Goal: Task Accomplishment & Management: Use online tool/utility

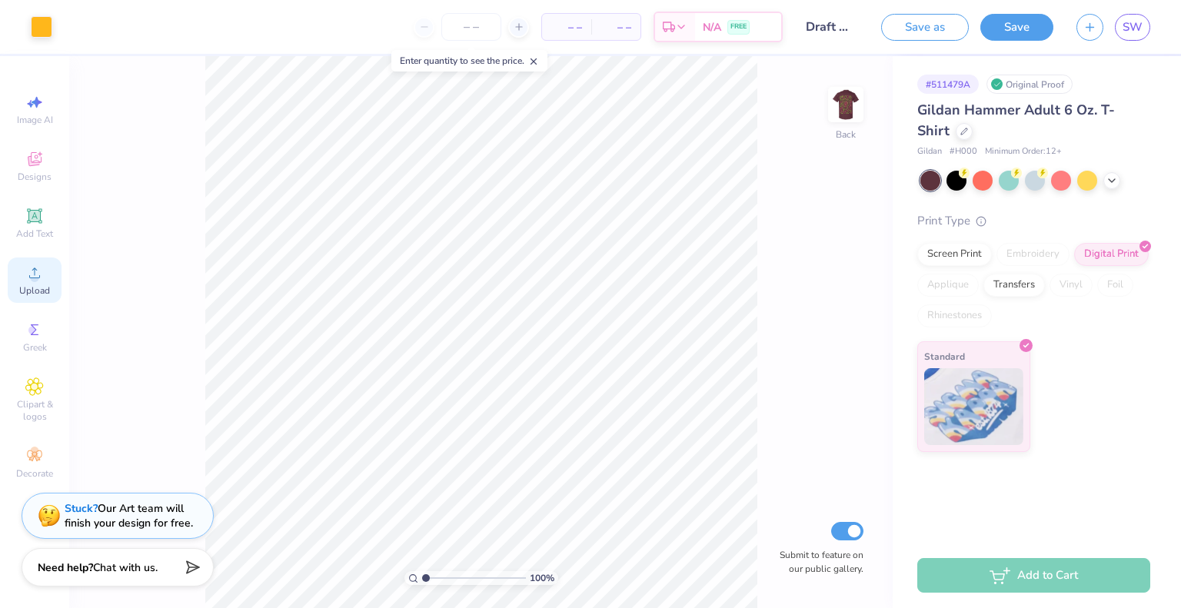
click at [38, 284] on div "Upload" at bounding box center [35, 280] width 54 height 45
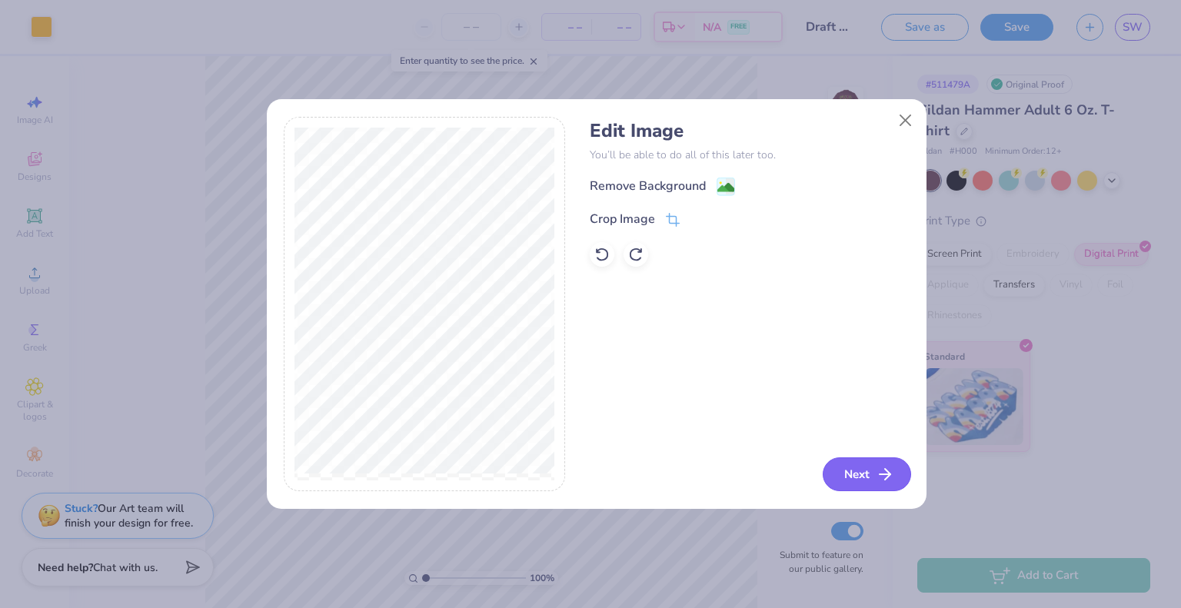
click at [877, 469] on icon "button" at bounding box center [885, 474] width 18 height 18
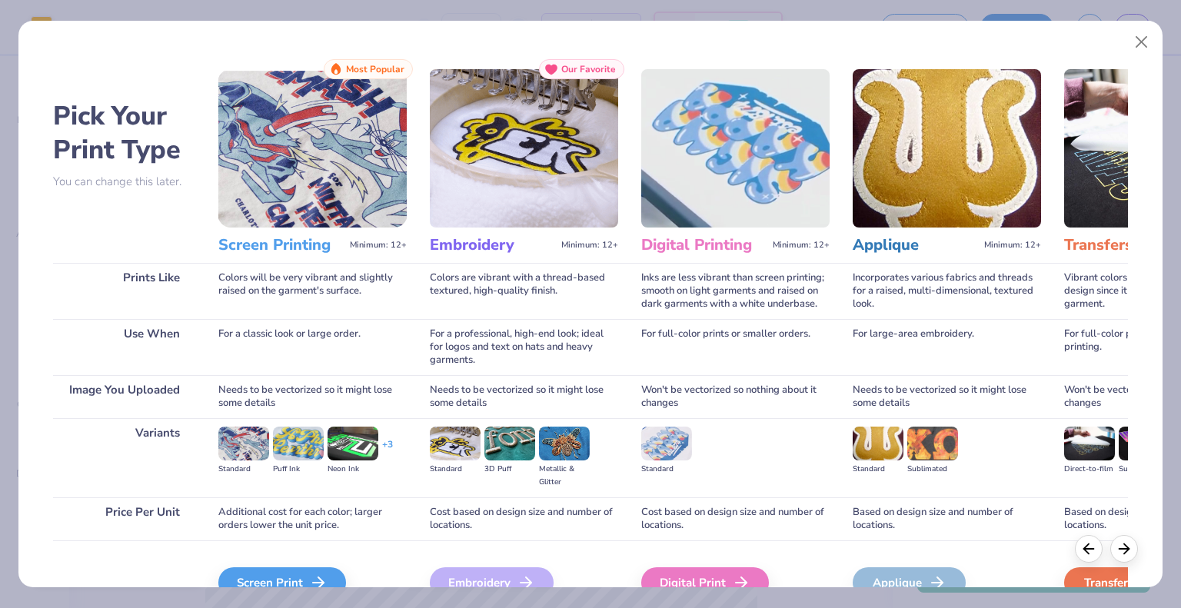
scroll to position [82, 0]
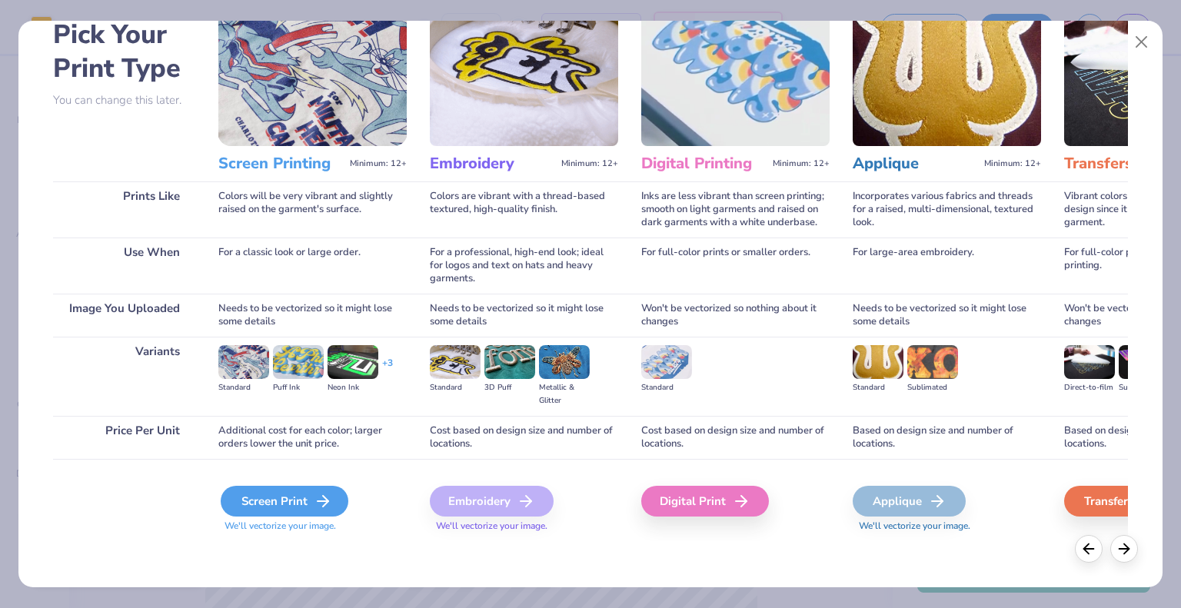
click at [275, 492] on div "Screen Print" at bounding box center [285, 501] width 128 height 31
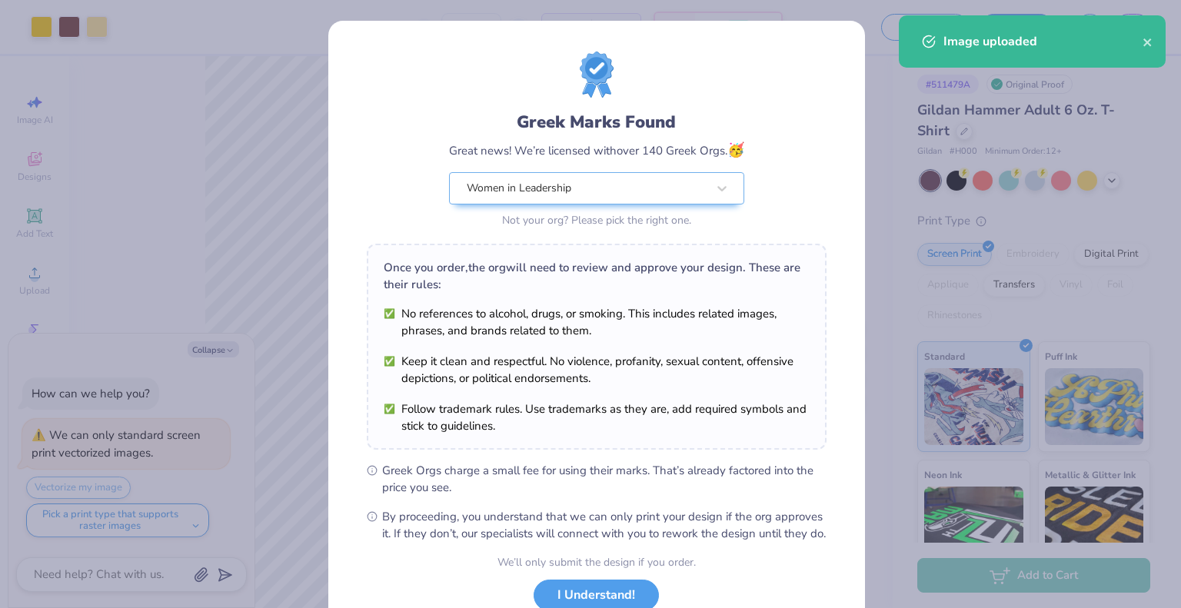
click at [473, 333] on body "Art colors – – Per Item – – Total Est. Delivery N/A FREE Design Title Draft Mer…" at bounding box center [590, 304] width 1181 height 608
type textarea "x"
type input "5.92"
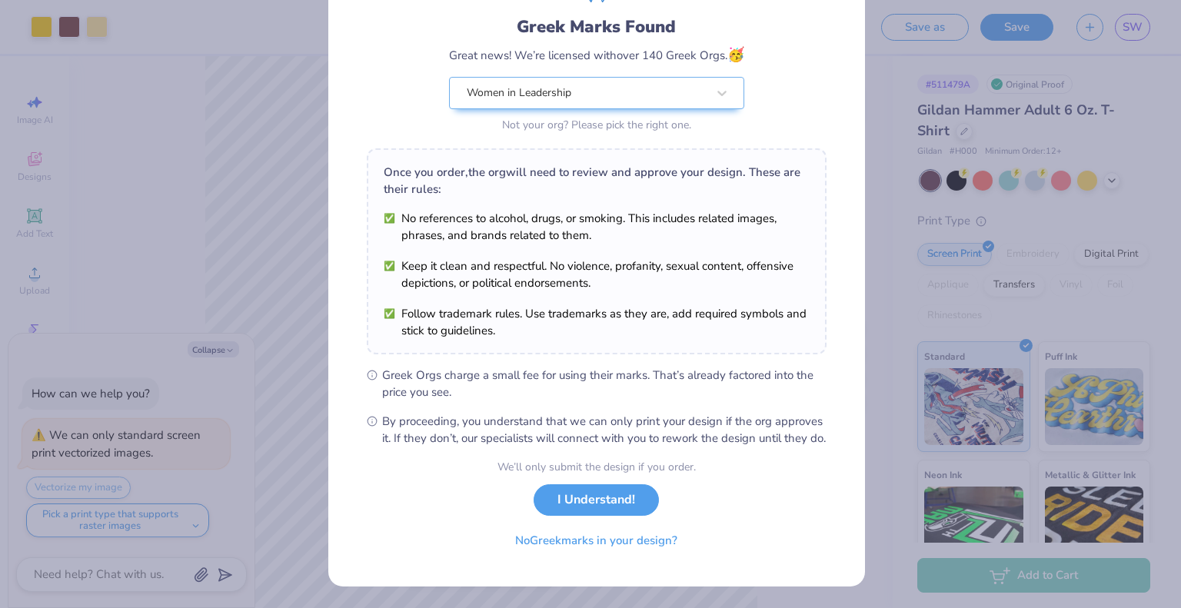
scroll to position [0, 0]
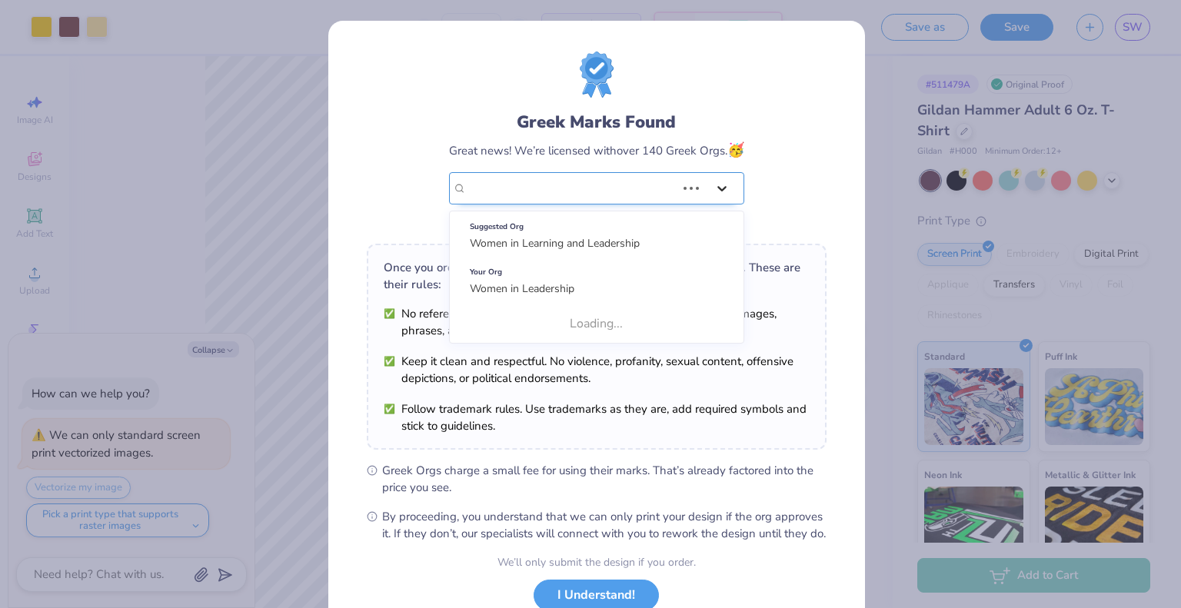
click at [708, 184] on div at bounding box center [722, 189] width 28 height 28
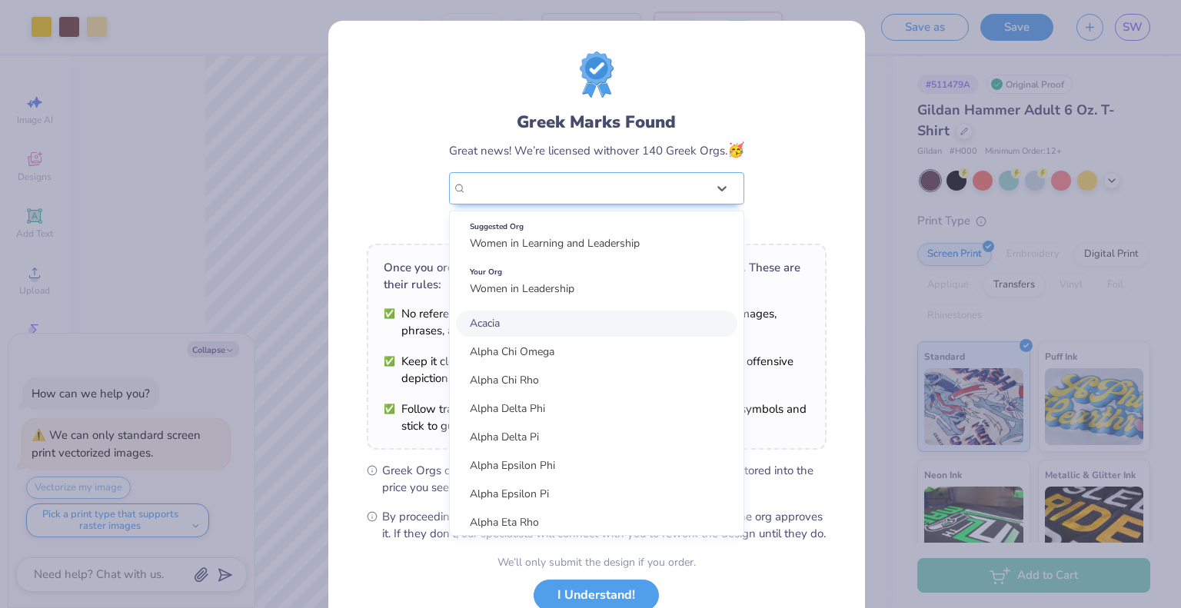
click at [804, 161] on div "Greek Marks Found Great news! We’re licensed with over 140 Greek Orgs. 🥳 option…" at bounding box center [597, 142] width 460 height 180
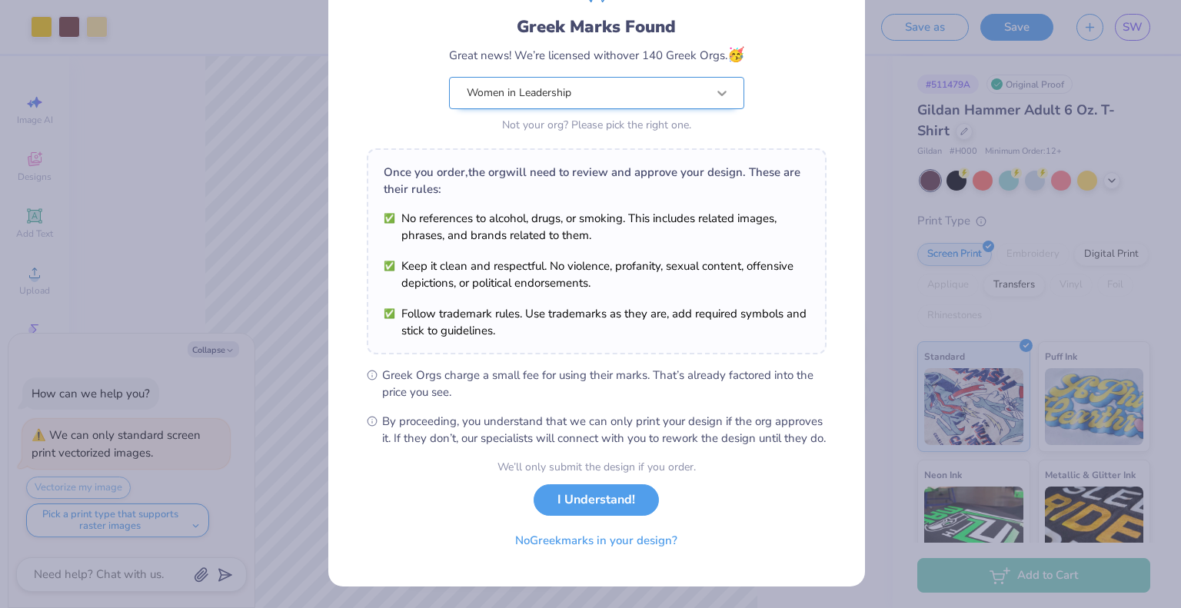
scroll to position [99, 0]
click at [628, 553] on button "No Greek marks in your design?" at bounding box center [596, 537] width 188 height 32
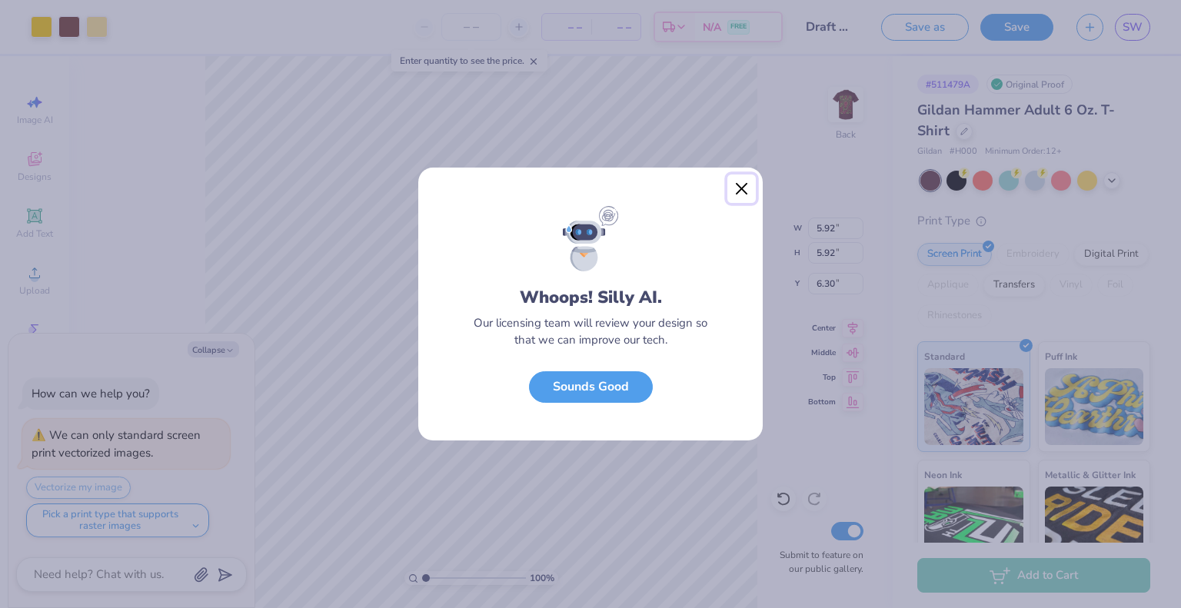
click at [738, 184] on button "Close" at bounding box center [741, 189] width 29 height 29
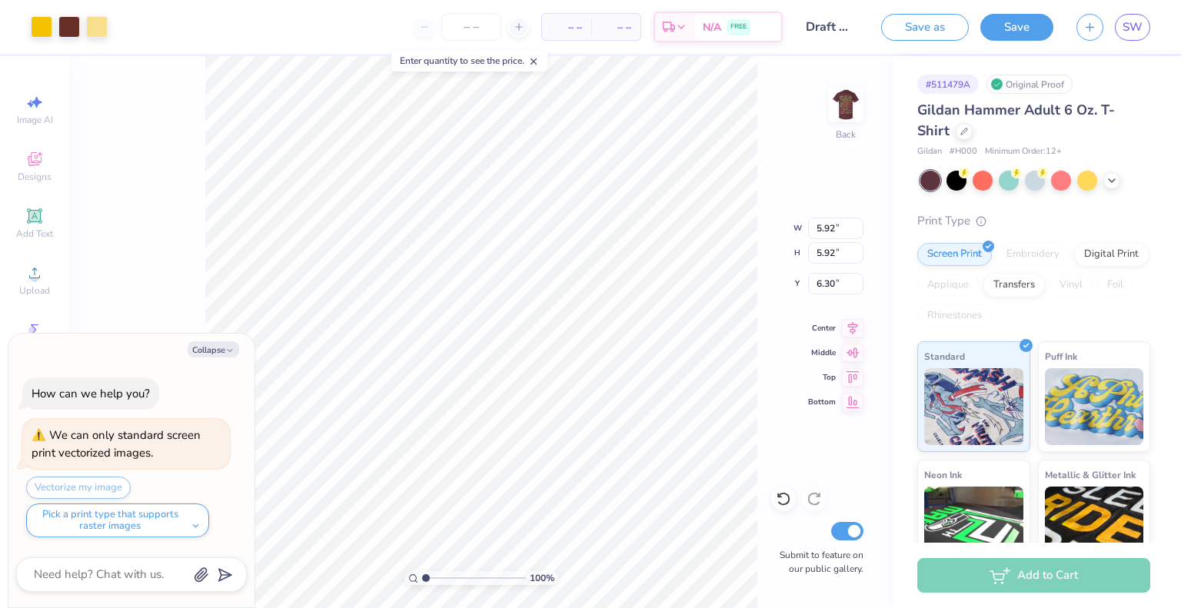
type textarea "x"
type input "4.60"
type textarea "x"
type input "3.23"
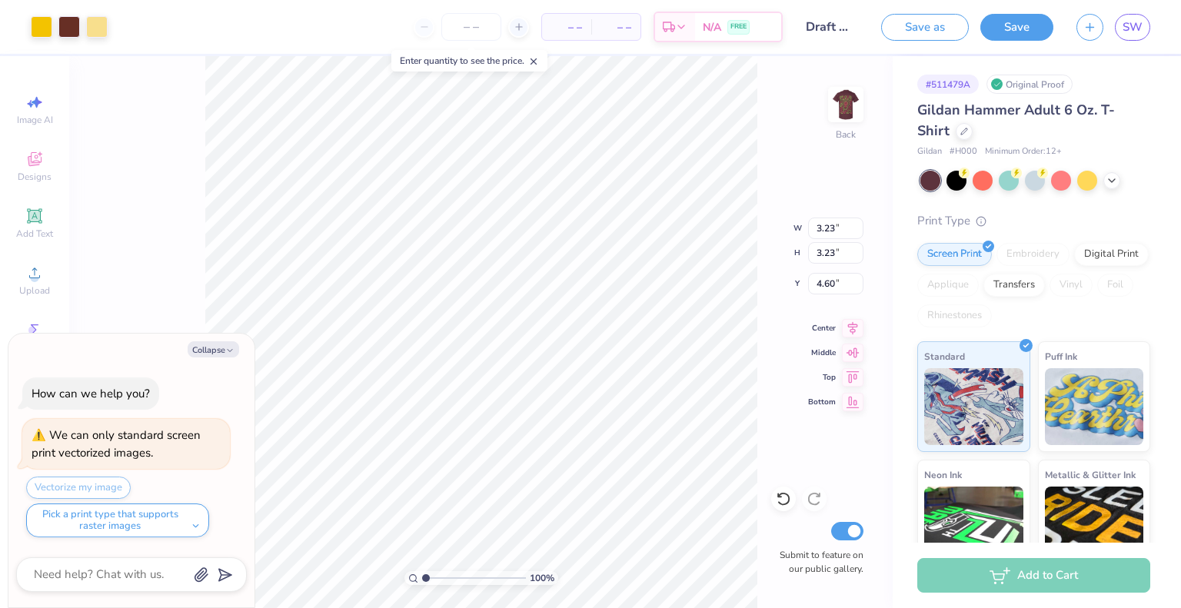
type textarea "x"
type input "4.79"
type input "1.60"
type input "3.00"
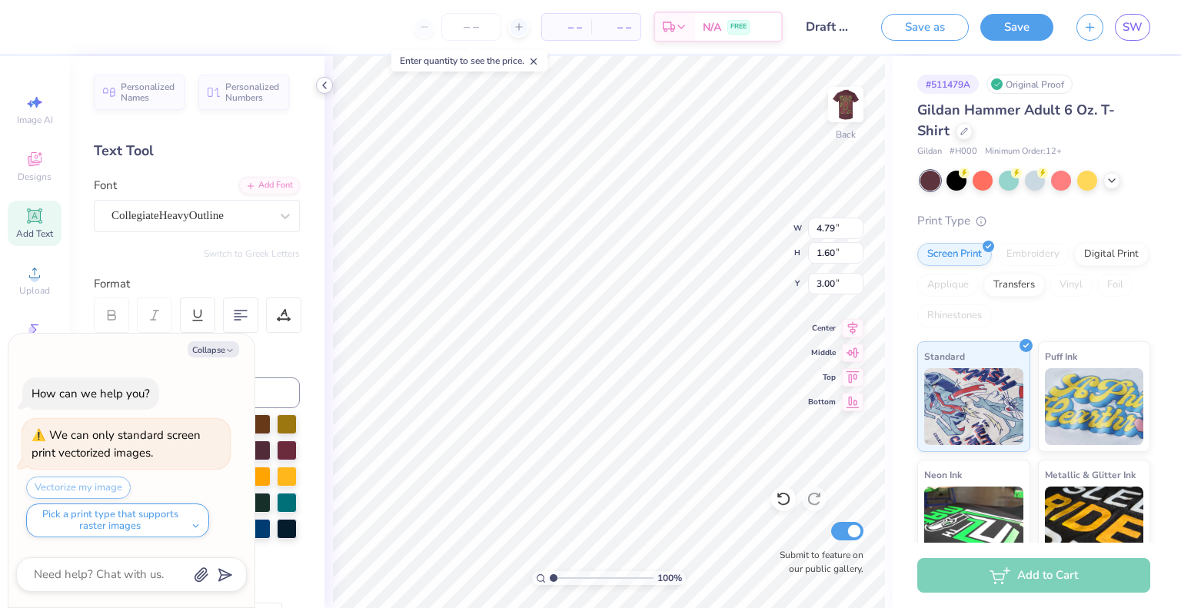
click at [321, 84] on icon at bounding box center [324, 85] width 12 height 12
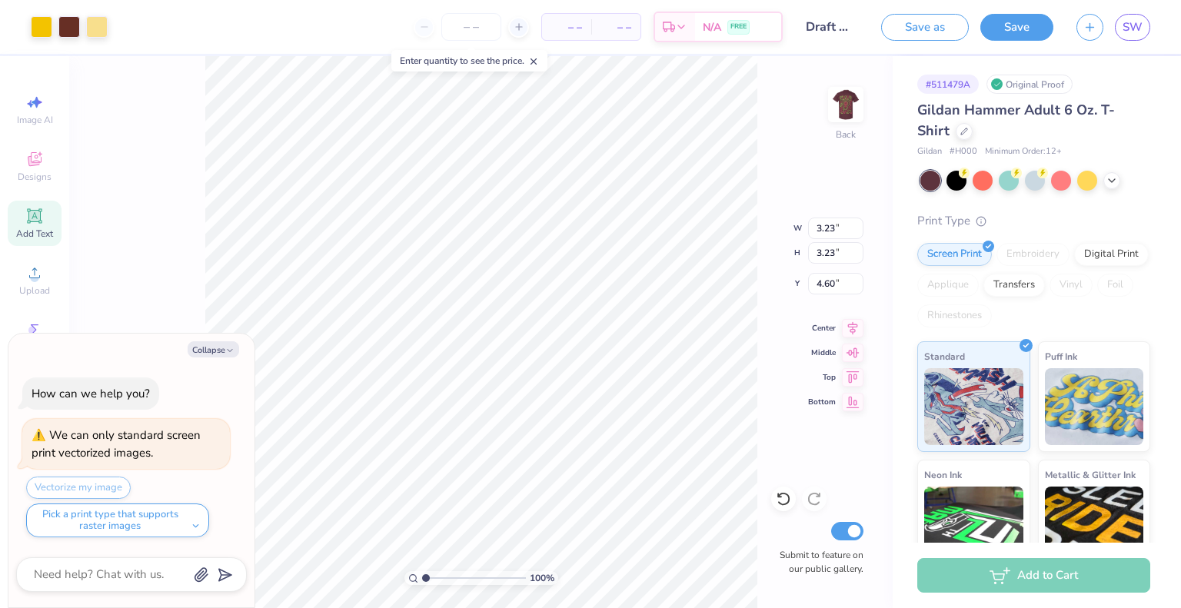
type textarea "x"
type input "3.40"
type textarea "x"
type input "3.42"
click at [1114, 180] on icon at bounding box center [1112, 179] width 12 height 12
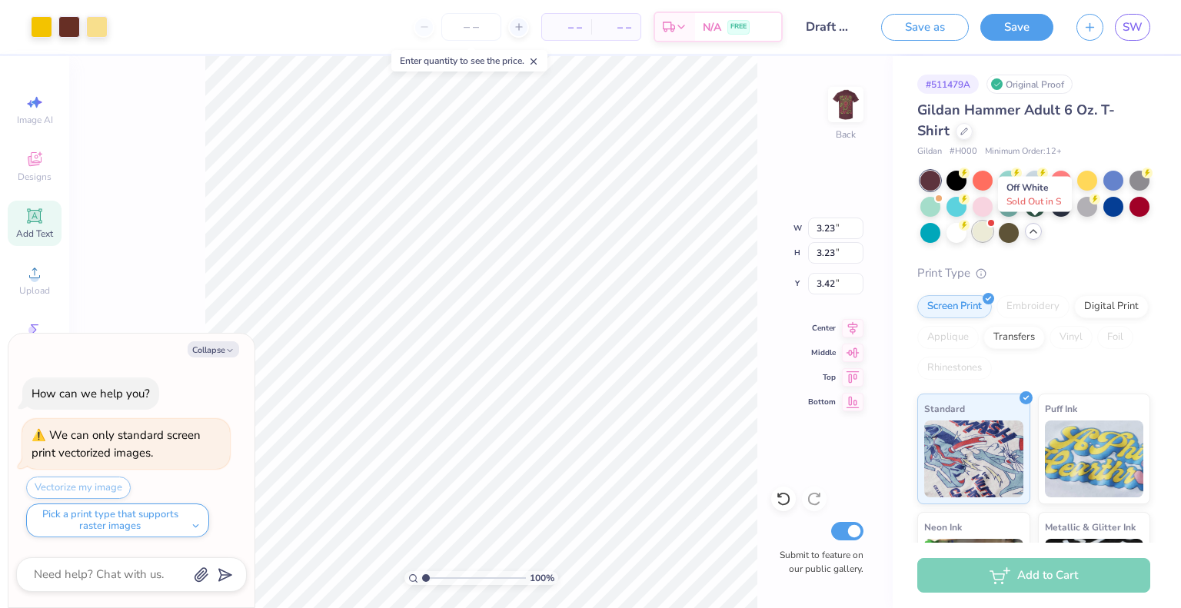
click at [993, 229] on div at bounding box center [983, 231] width 20 height 20
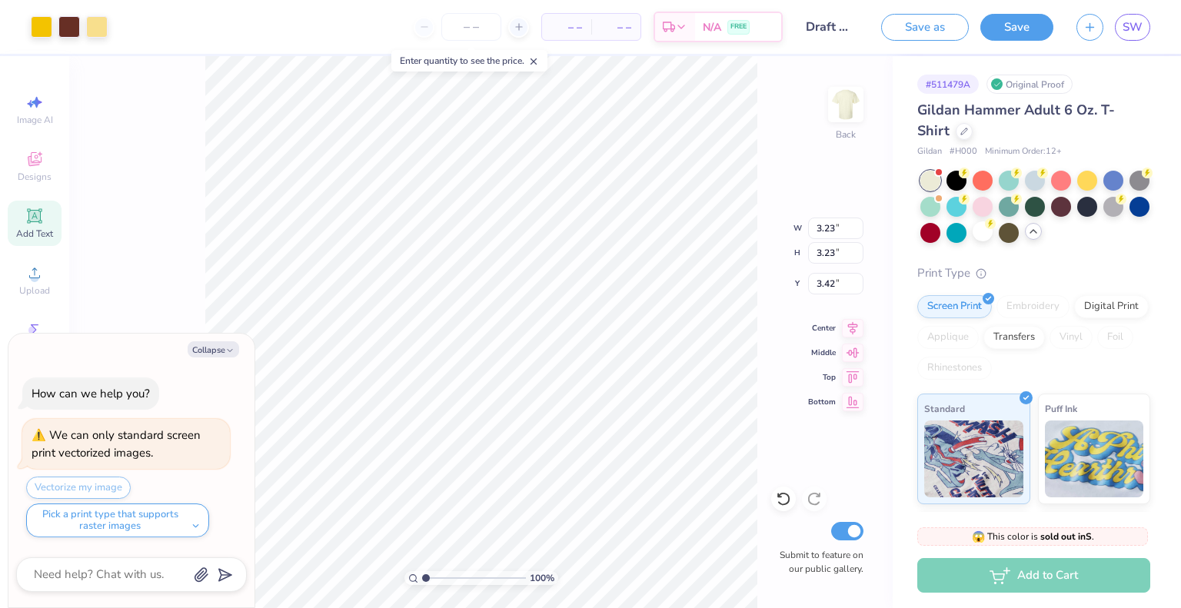
scroll to position [247, 0]
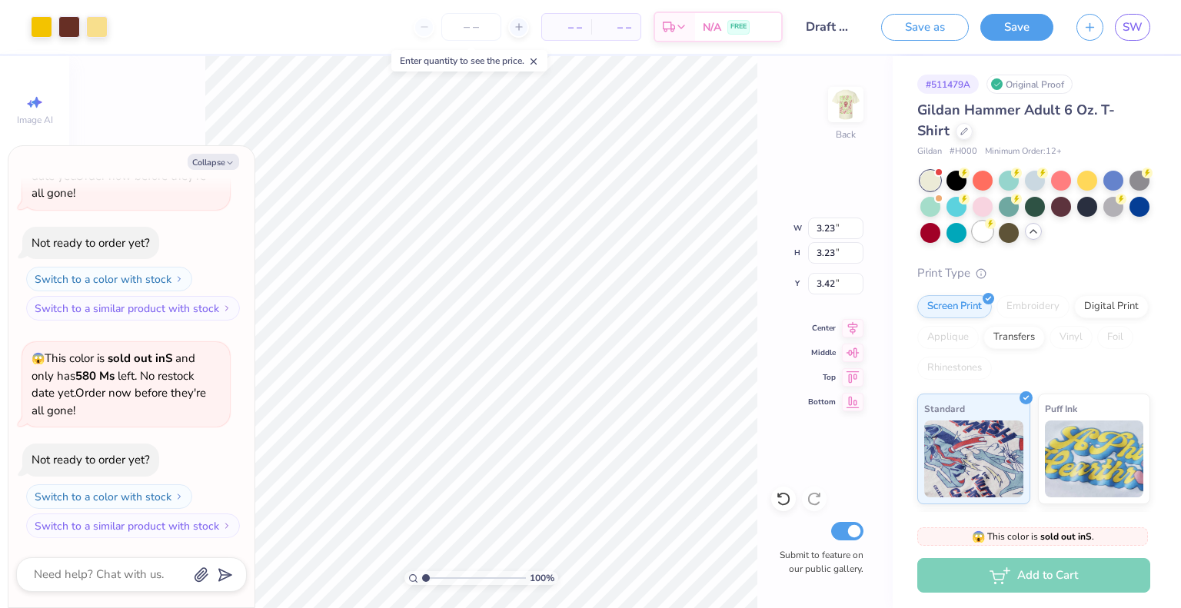
click at [993, 231] on div at bounding box center [983, 231] width 20 height 20
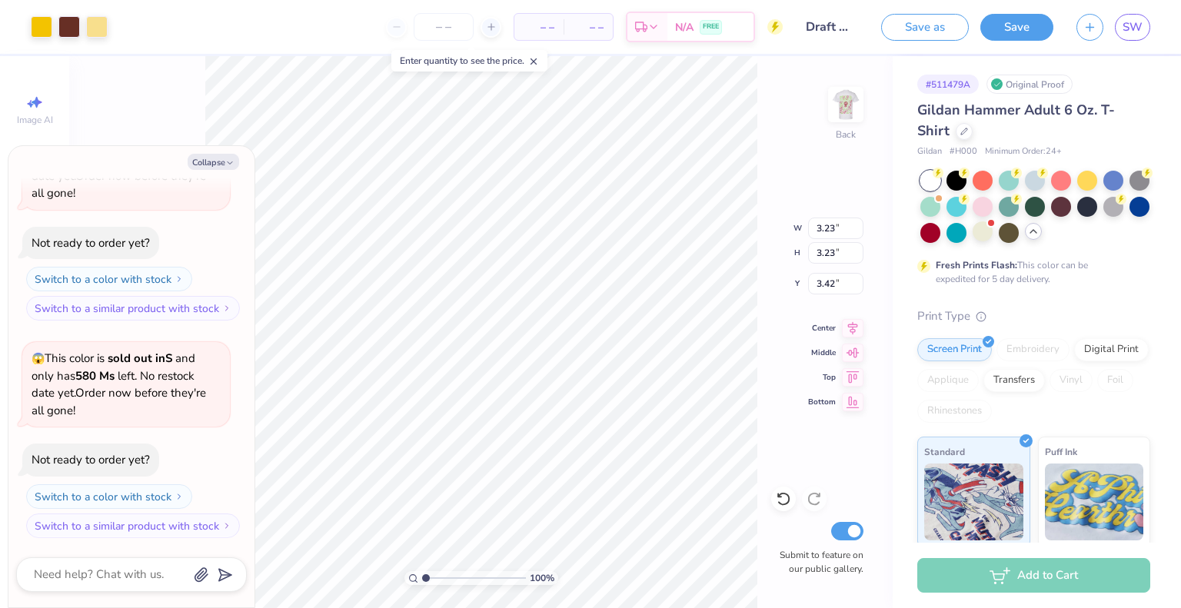
type textarea "x"
type input "3.84"
type textarea "x"
type input "3.00"
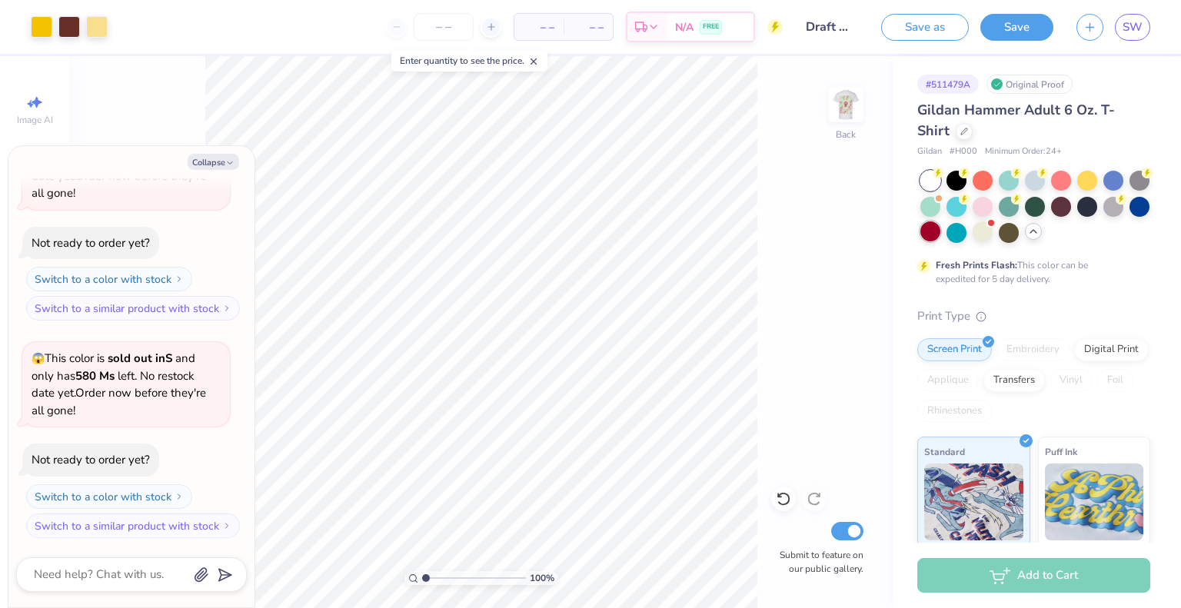
click at [941, 236] on div at bounding box center [931, 231] width 20 height 20
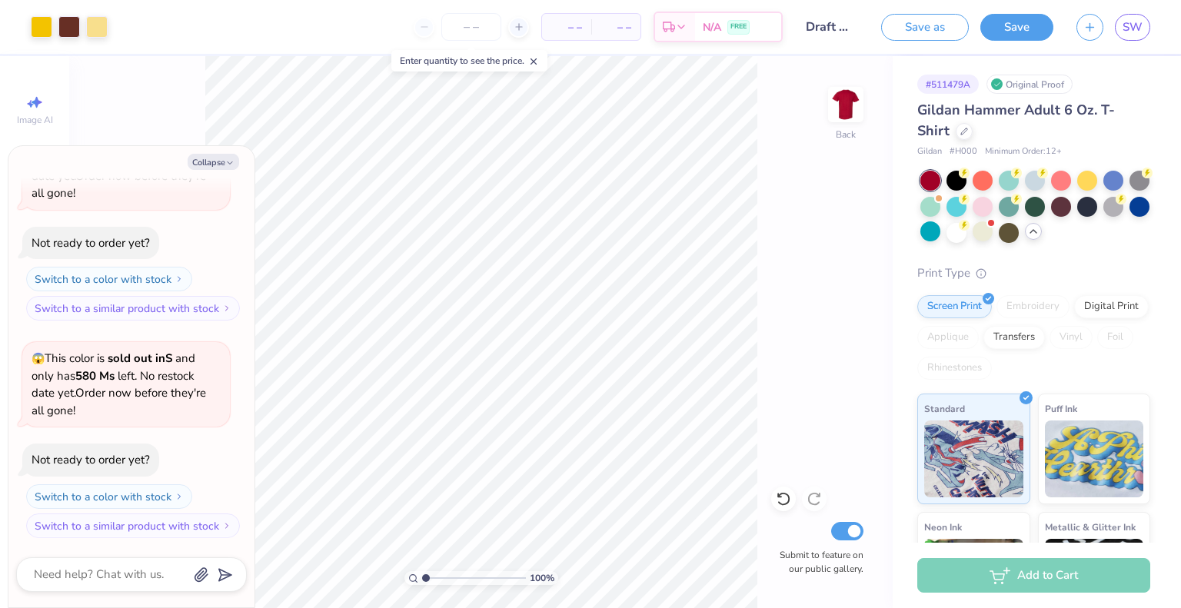
type textarea "x"
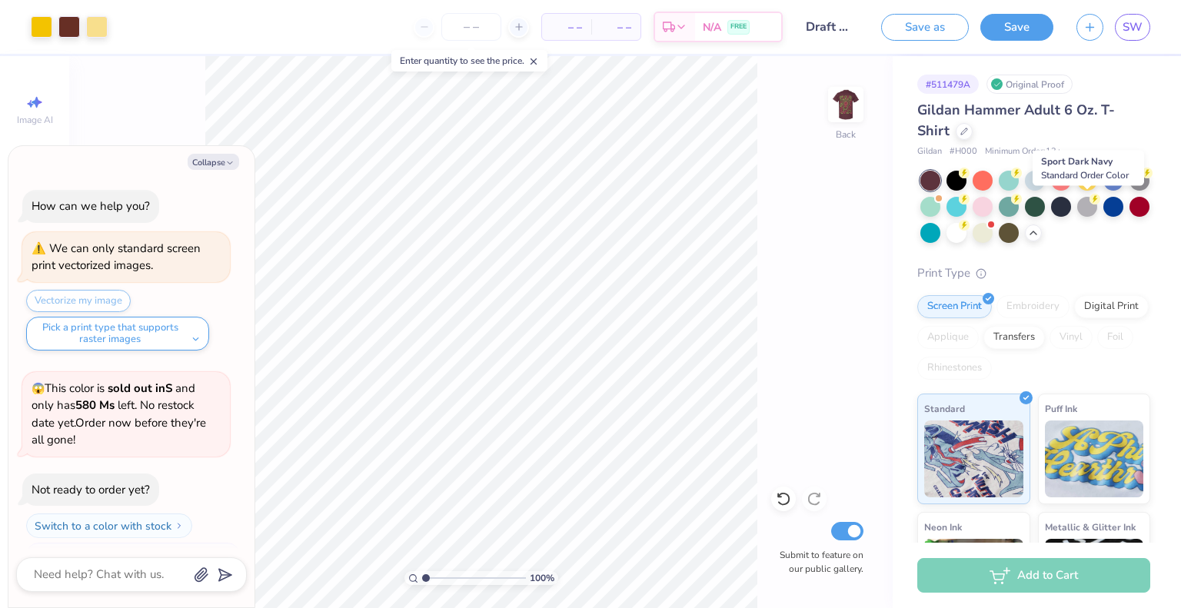
scroll to position [247, 0]
type textarea "x"
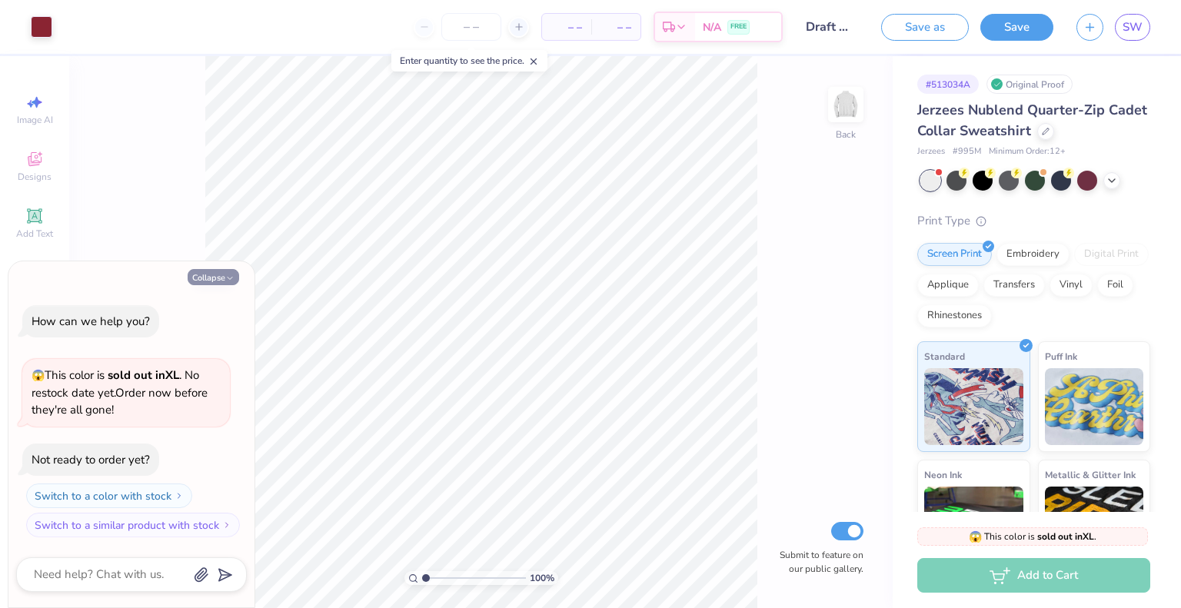
click at [221, 275] on button "Collapse" at bounding box center [214, 277] width 52 height 16
type textarea "x"
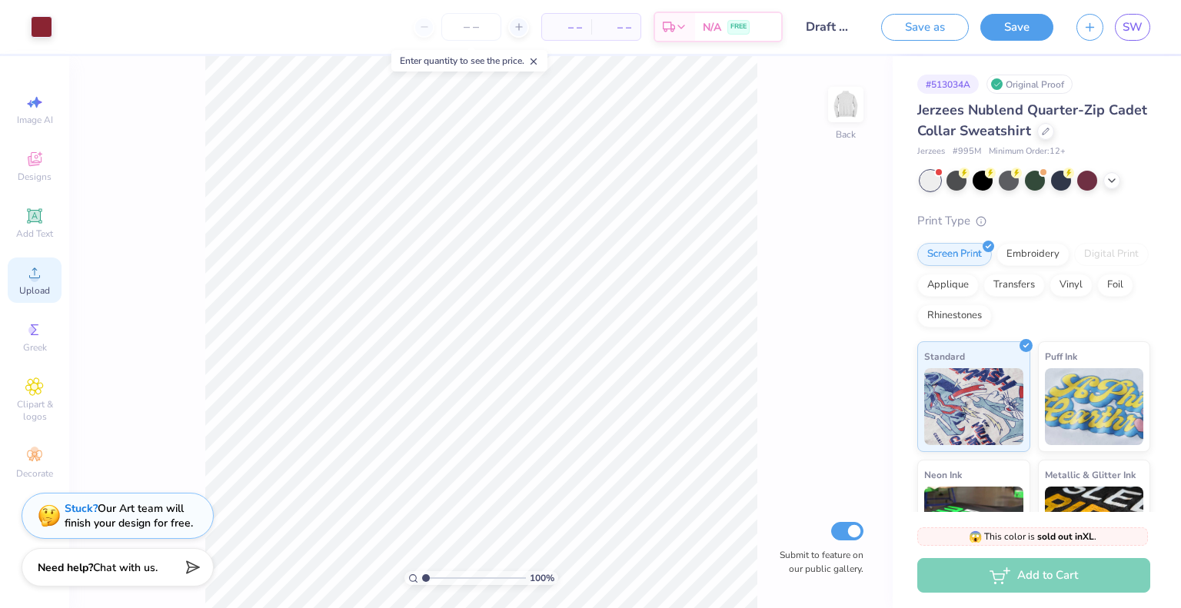
click at [37, 279] on circle at bounding box center [34, 278] width 8 height 8
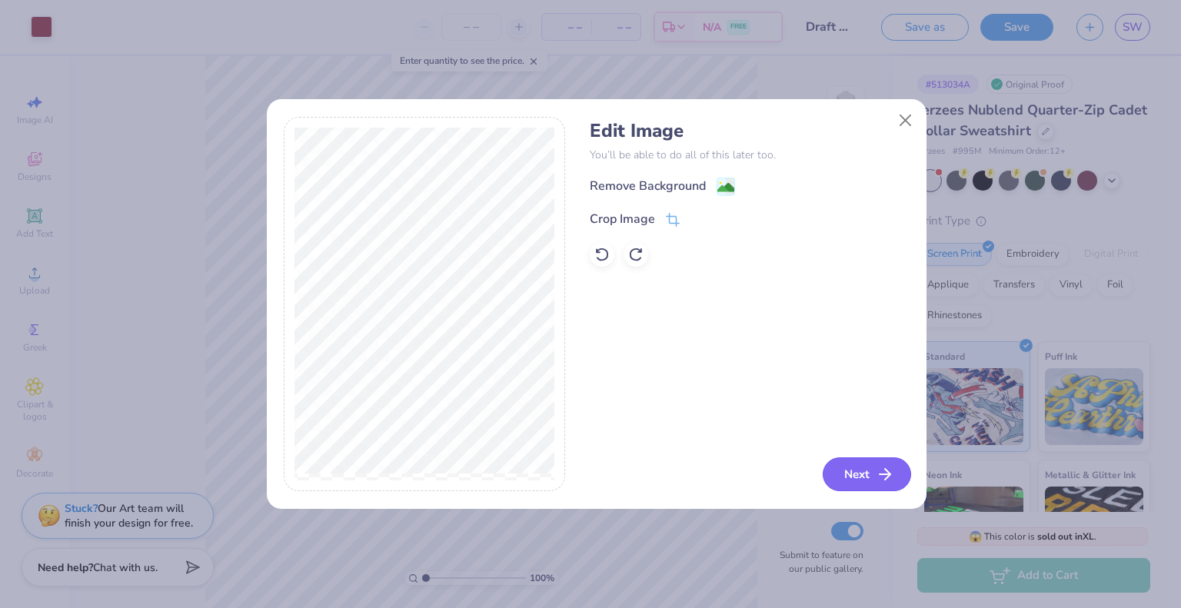
click at [861, 463] on button "Next" at bounding box center [867, 475] width 88 height 34
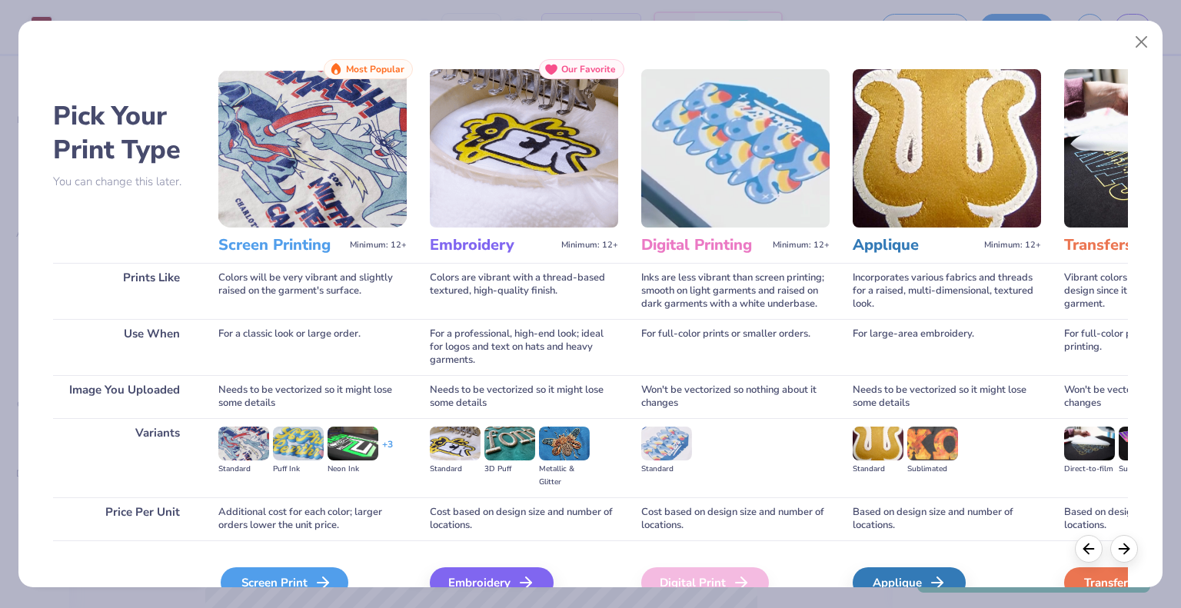
click at [265, 571] on div "Screen Print" at bounding box center [285, 583] width 128 height 31
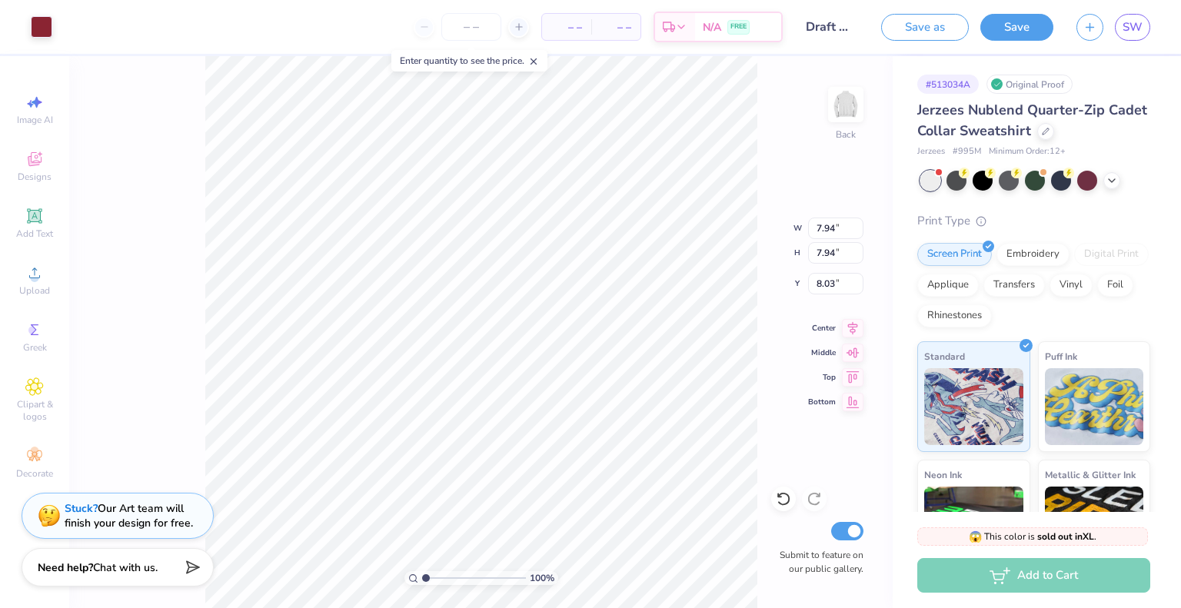
type input "6.56"
type input "2.08"
type input "3.00"
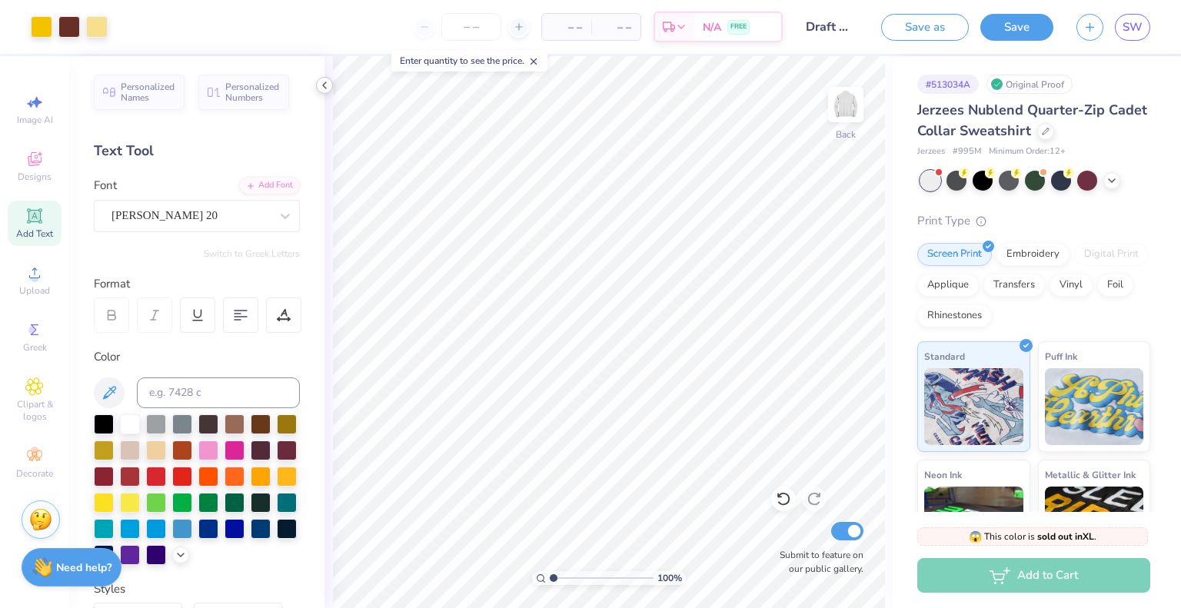
click at [321, 86] on icon at bounding box center [324, 85] width 12 height 12
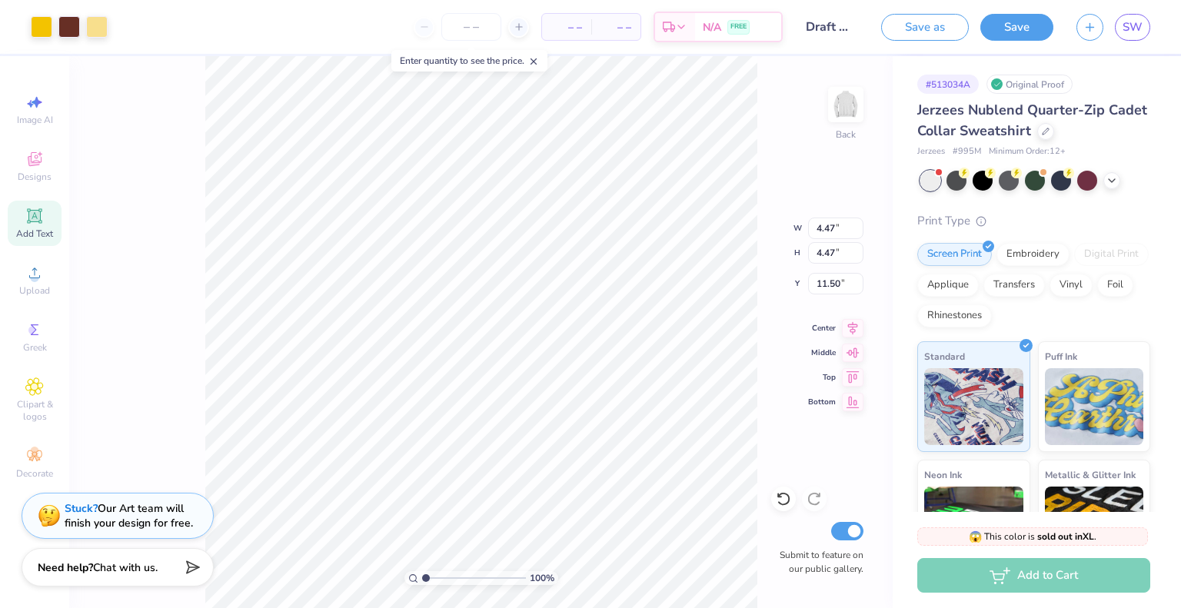
type input "4.47"
type input "2.03"
click at [471, 32] on input "number" at bounding box center [471, 27] width 60 height 28
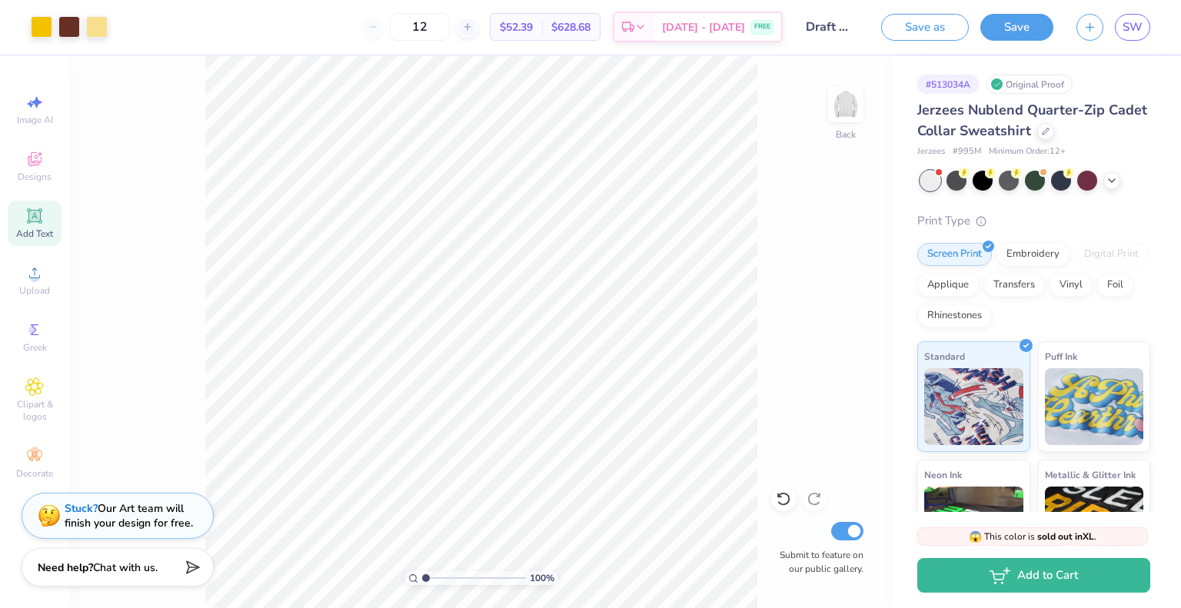
click at [538, 36] on div "$52.39 Per Item" at bounding box center [517, 27] width 52 height 26
click at [478, 33] on div at bounding box center [467, 27] width 21 height 21
click at [478, 32] on div "13" at bounding box center [419, 27] width 115 height 28
click at [470, 27] on line at bounding box center [467, 27] width 6 height 0
type input "14"
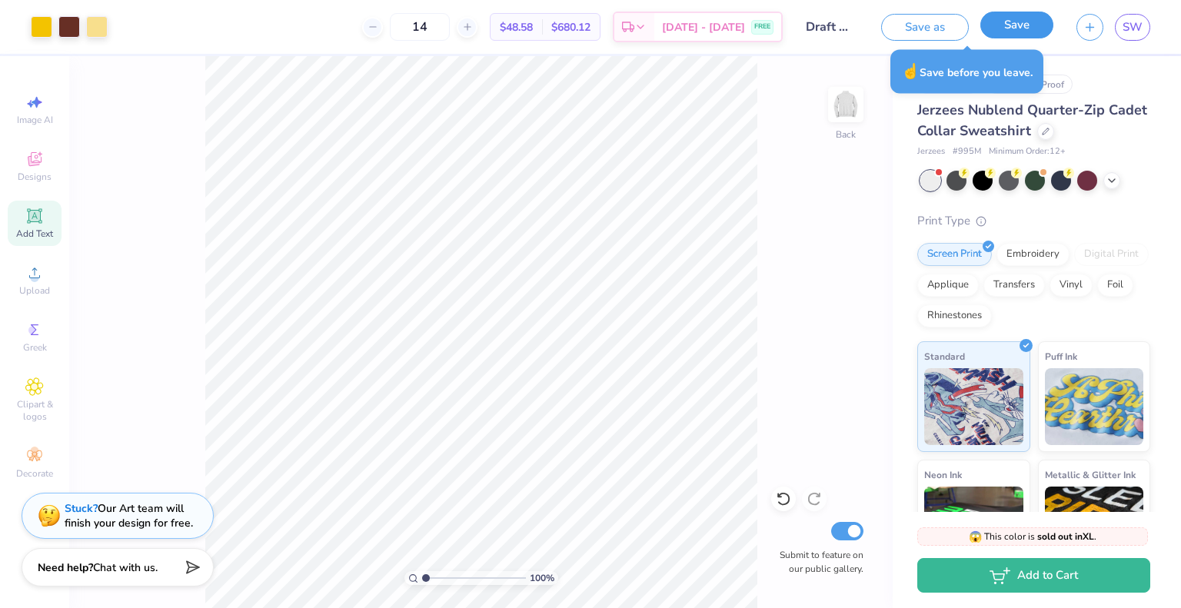
click at [1003, 27] on button "Save" at bounding box center [1016, 25] width 73 height 27
